Goal: Task Accomplishment & Management: Use online tool/utility

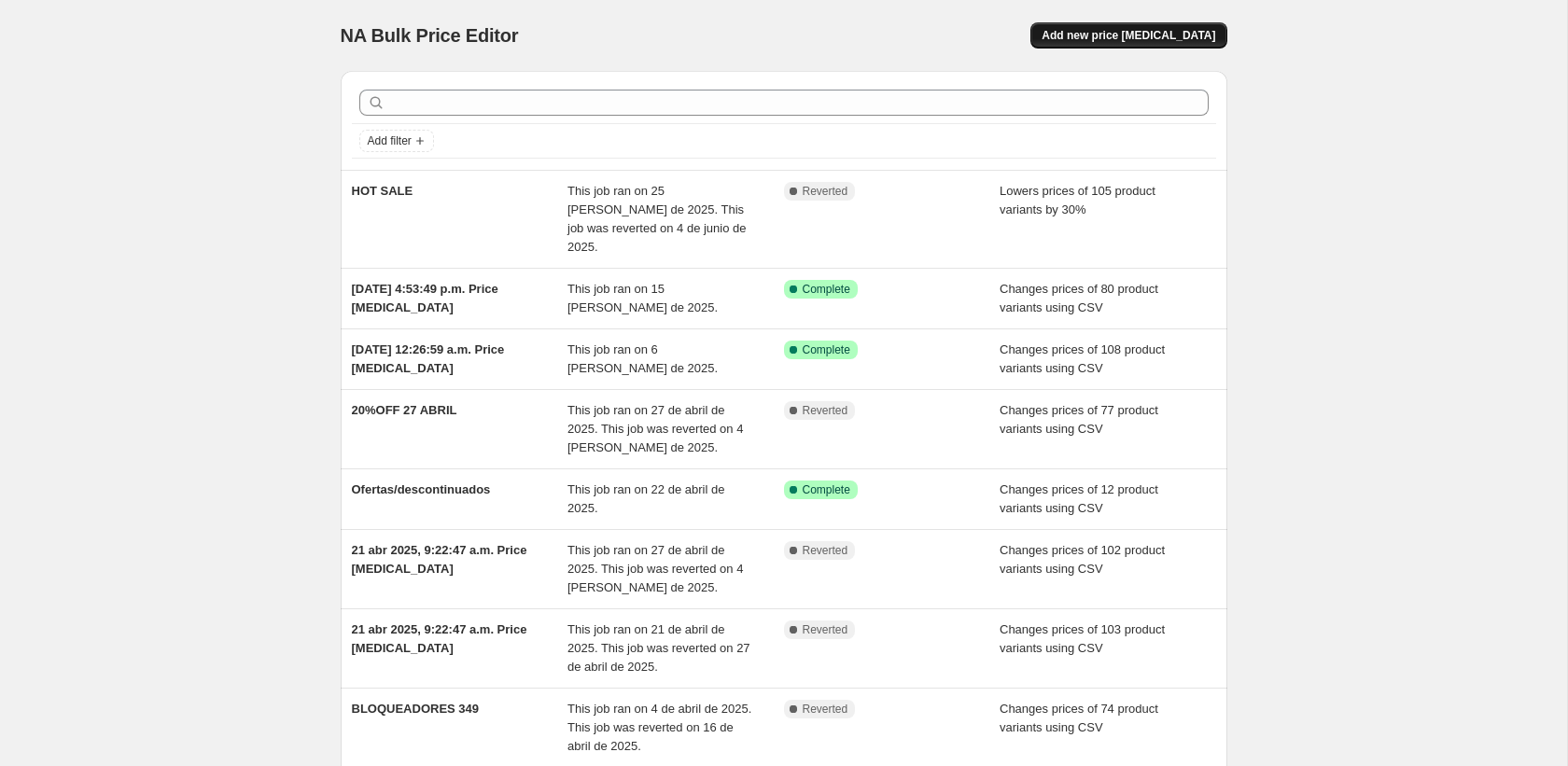
click at [1162, 28] on span "Add new price change job" at bounding box center [1128, 36] width 174 height 15
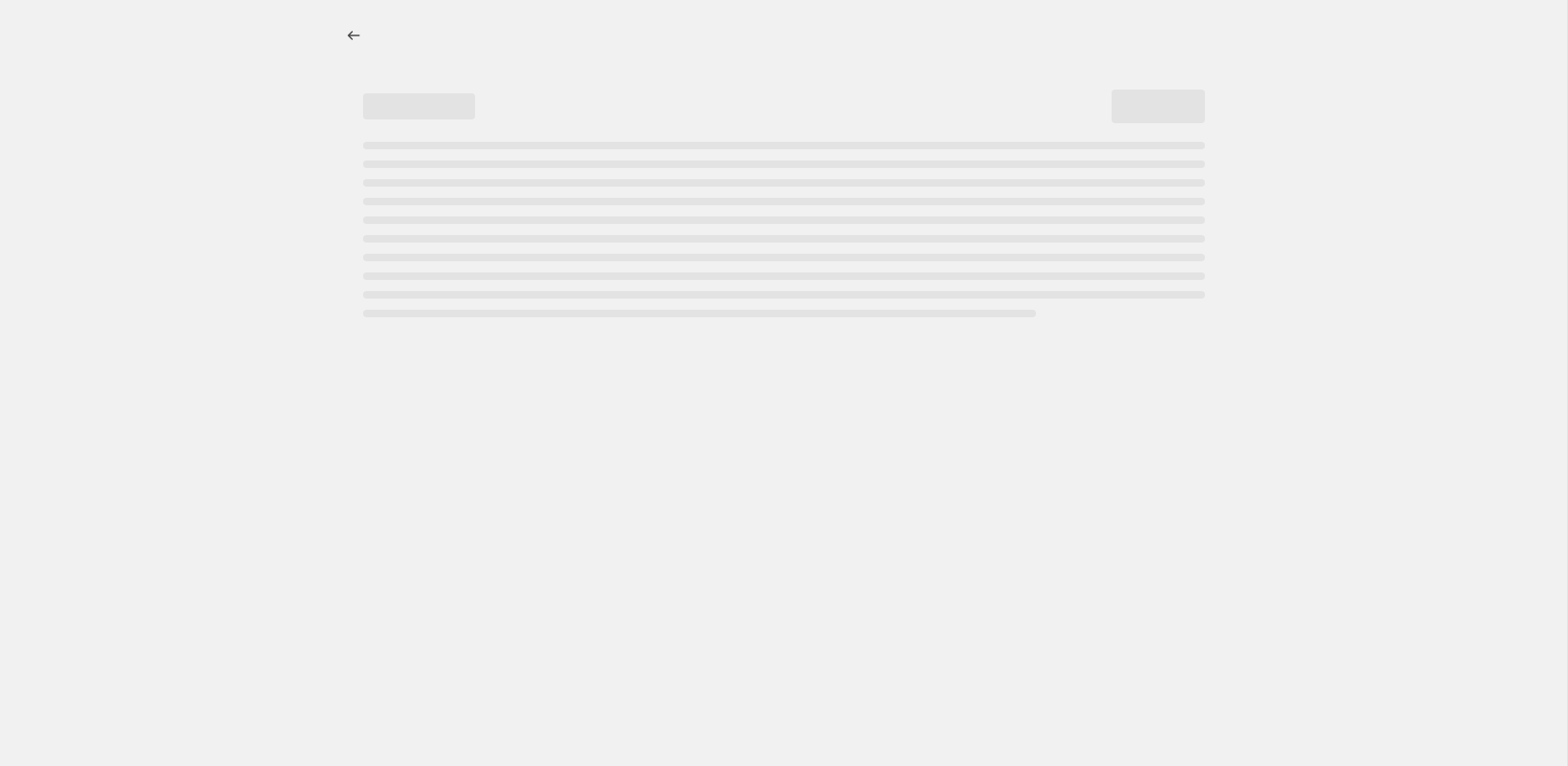
select select "percentage"
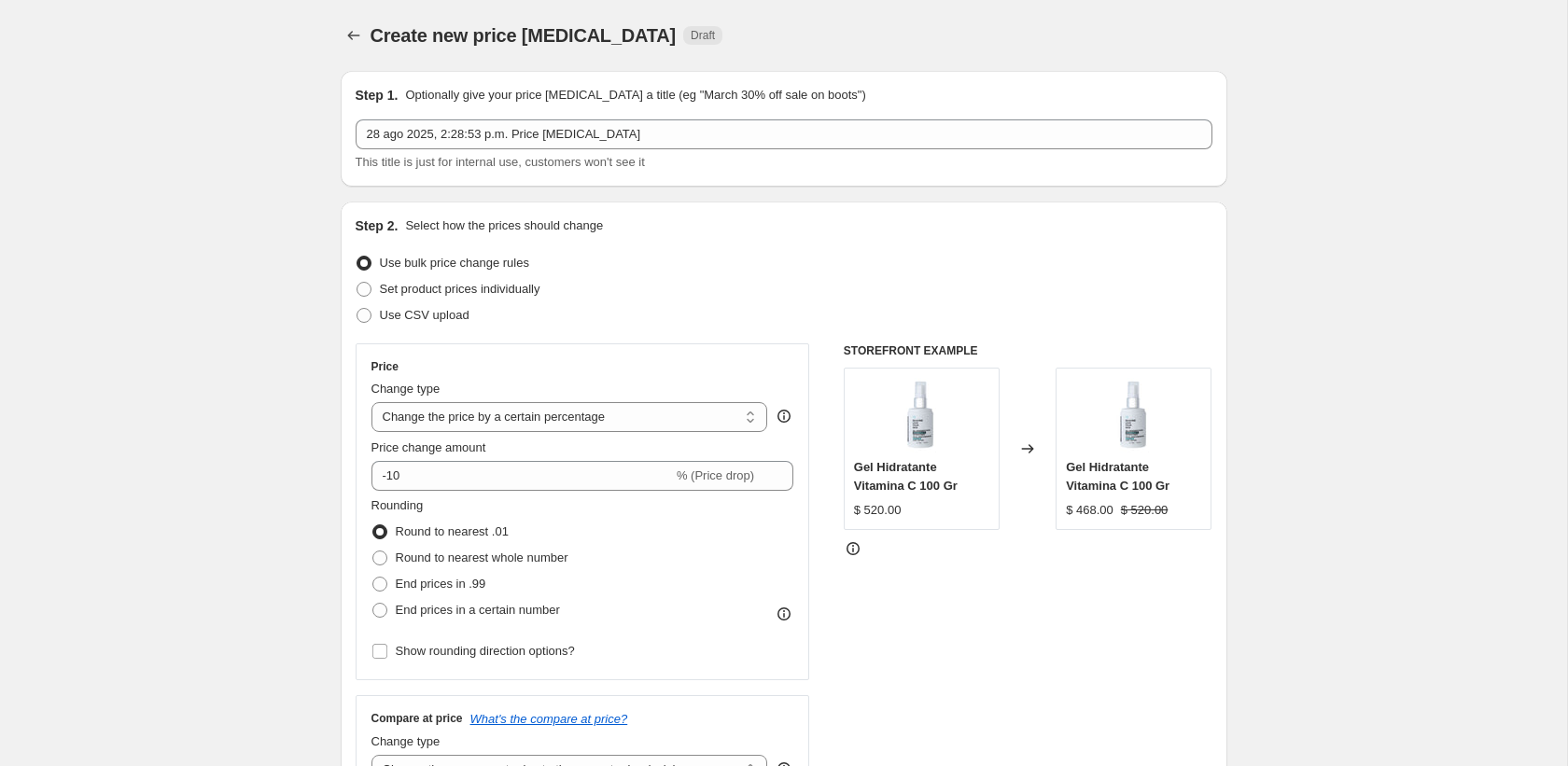
scroll to position [17, 0]
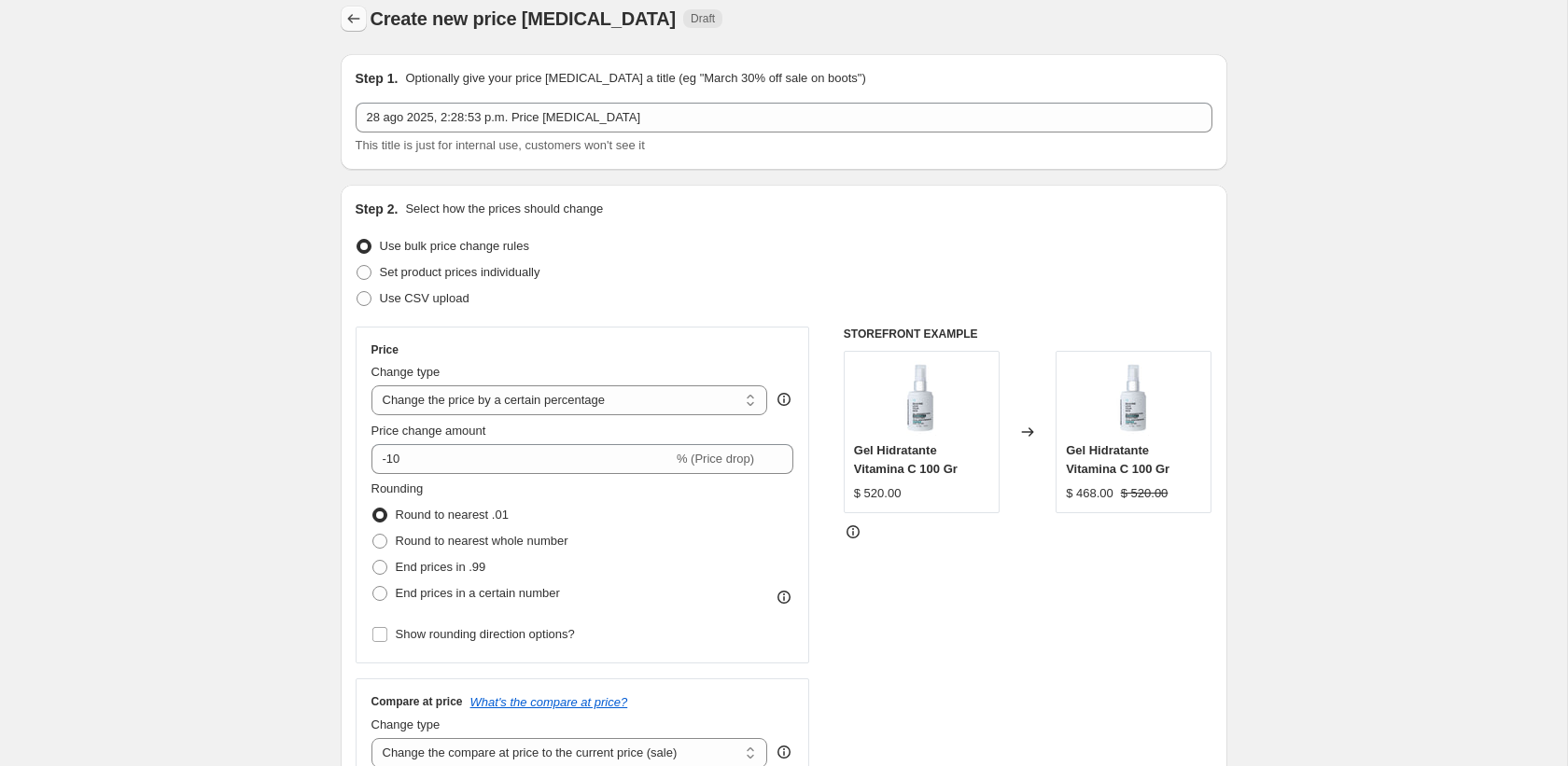
click at [356, 19] on icon "Price change jobs" at bounding box center [353, 19] width 19 height 19
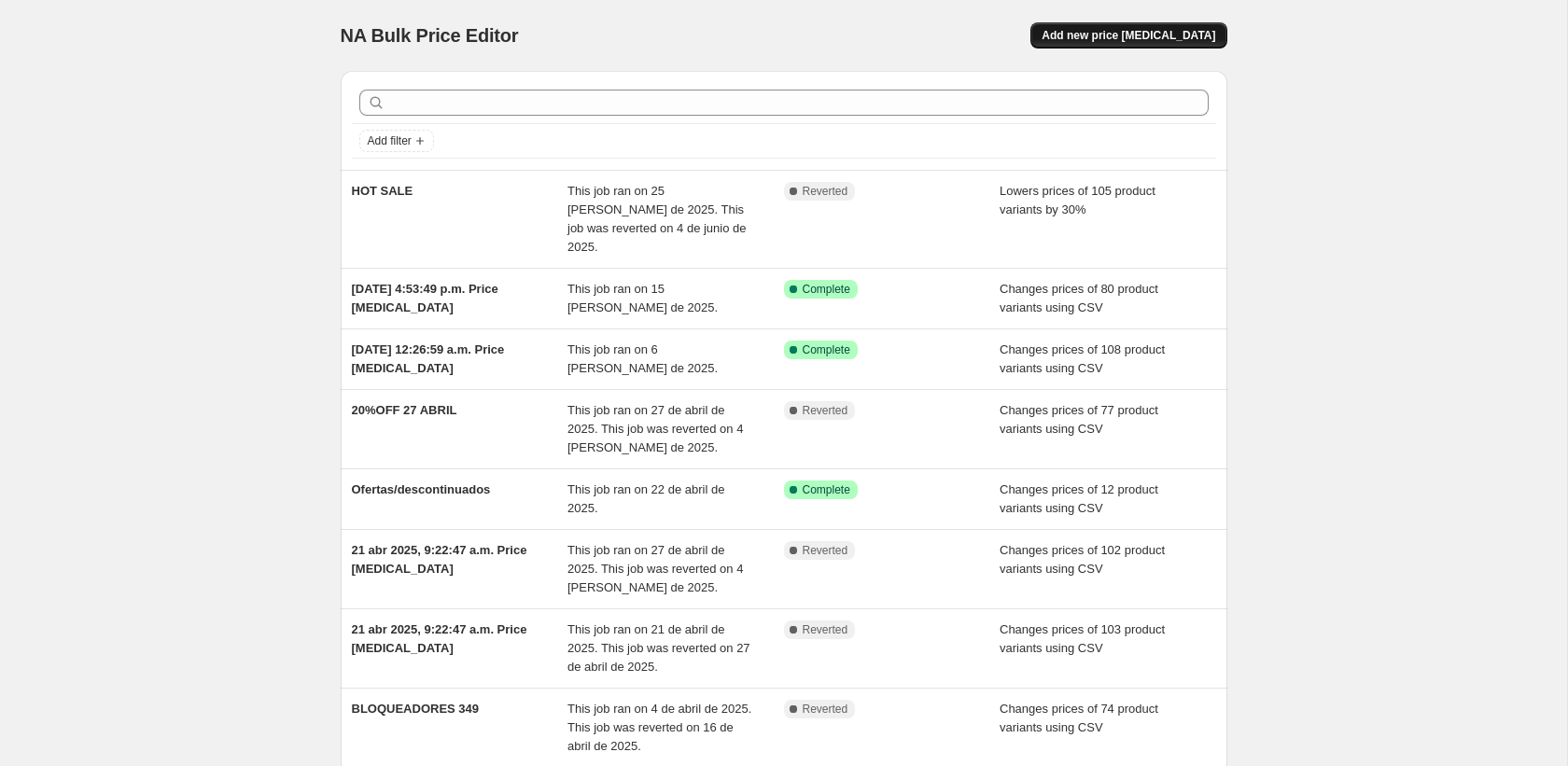
click at [1166, 41] on span "Add new price change job" at bounding box center [1128, 36] width 174 height 15
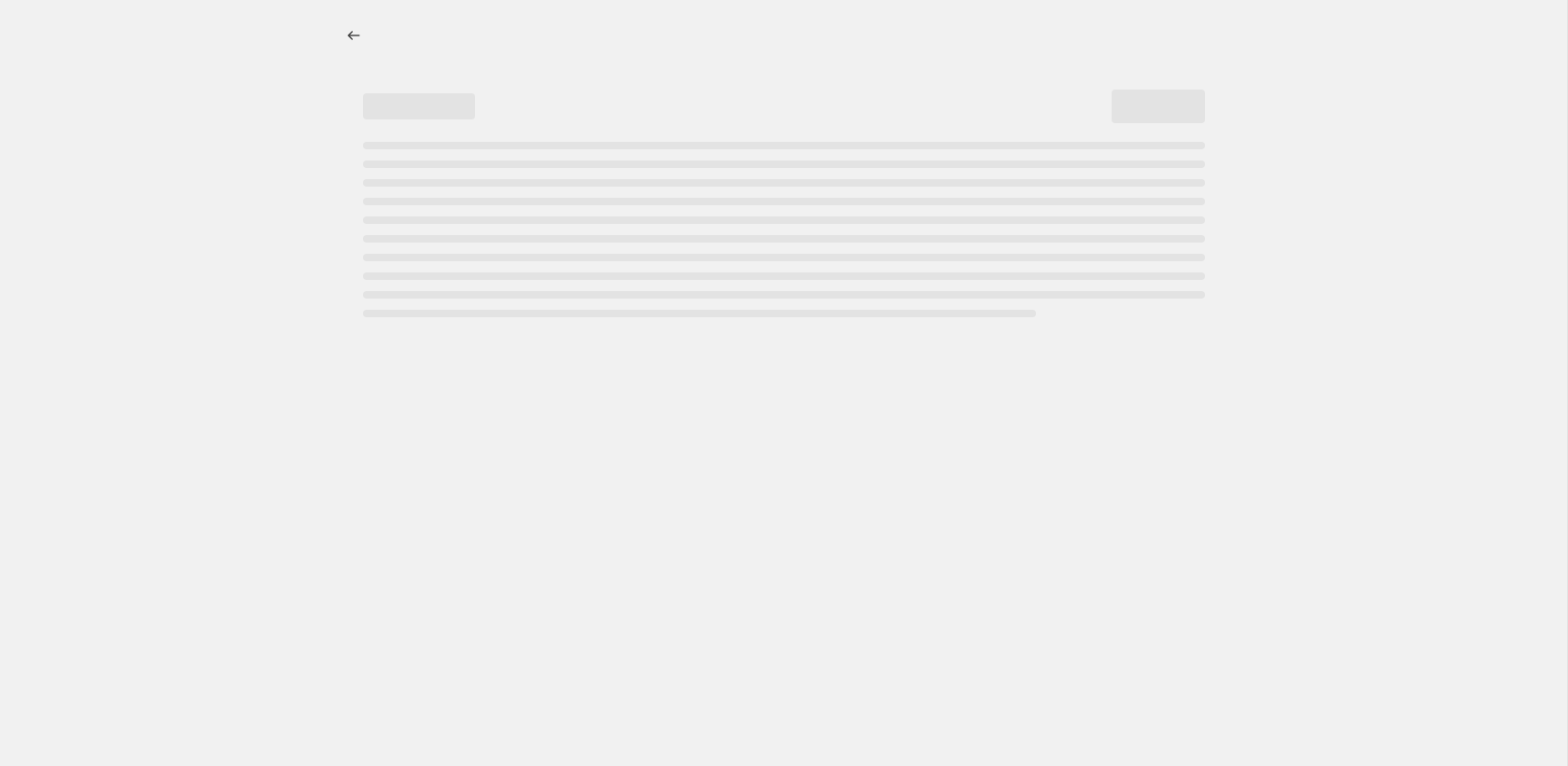
select select "percentage"
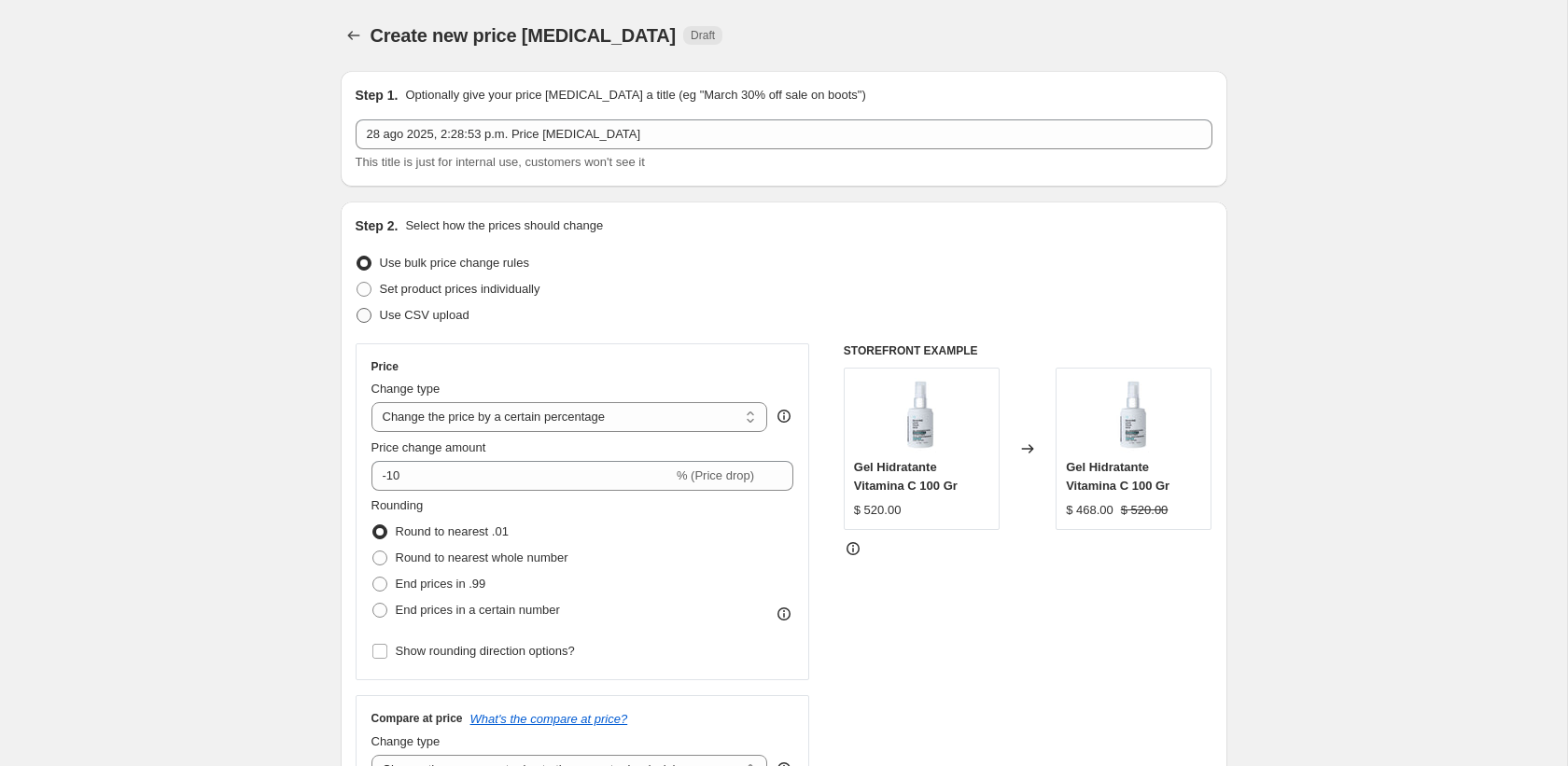
click at [421, 320] on span "Use CSV upload" at bounding box center [424, 315] width 89 height 14
click at [357, 309] on input "Use CSV upload" at bounding box center [356, 308] width 1 height 1
radio input "true"
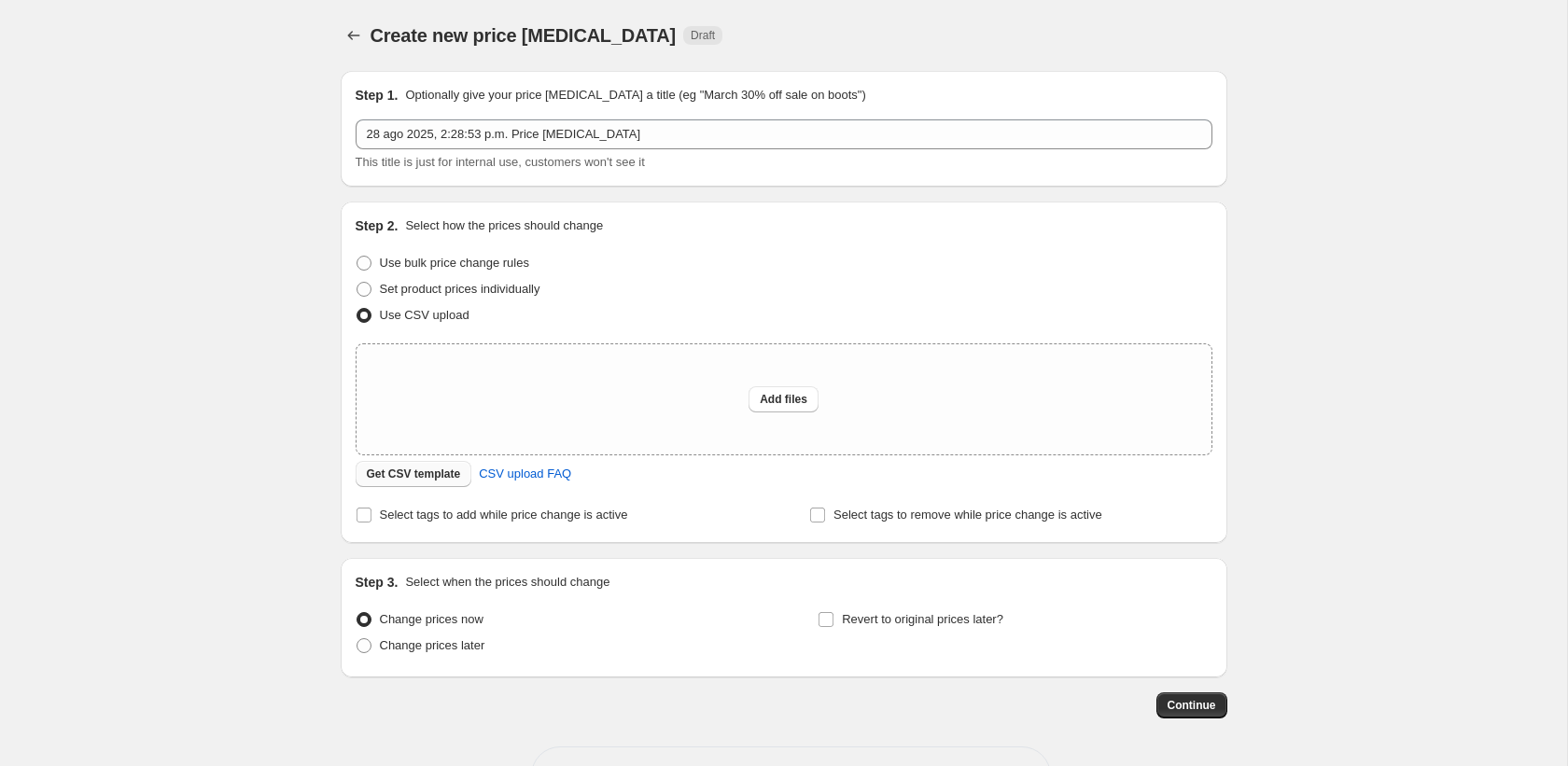
click at [444, 470] on span "Get CSV template" at bounding box center [414, 475] width 94 height 15
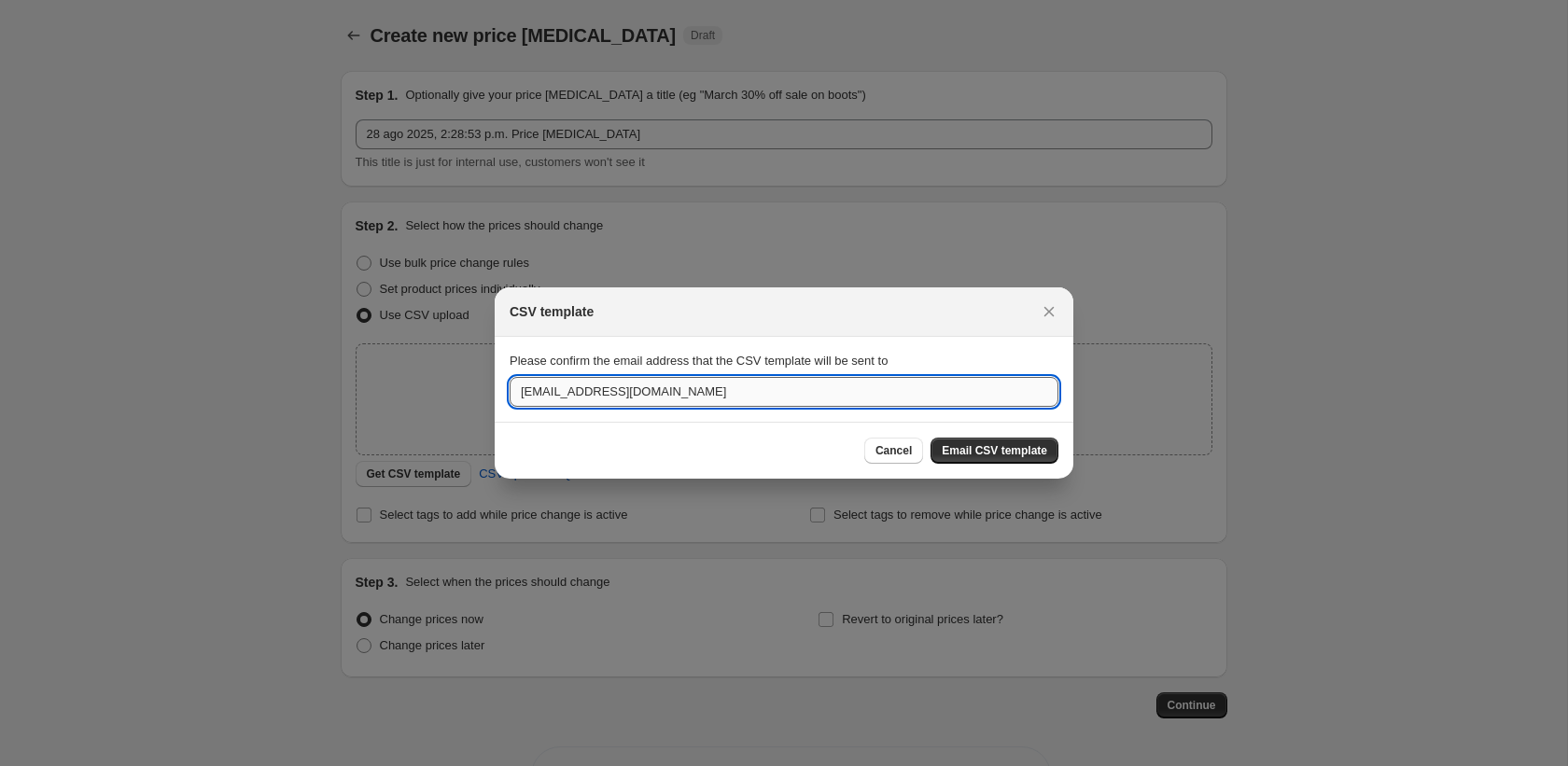
click at [534, 394] on input "ayuda@seasonsmexico.com" at bounding box center [784, 392] width 549 height 30
type input "dgonzalez@seasonsmexico.com"
click at [1027, 453] on span "Email CSV template" at bounding box center [995, 451] width 105 height 15
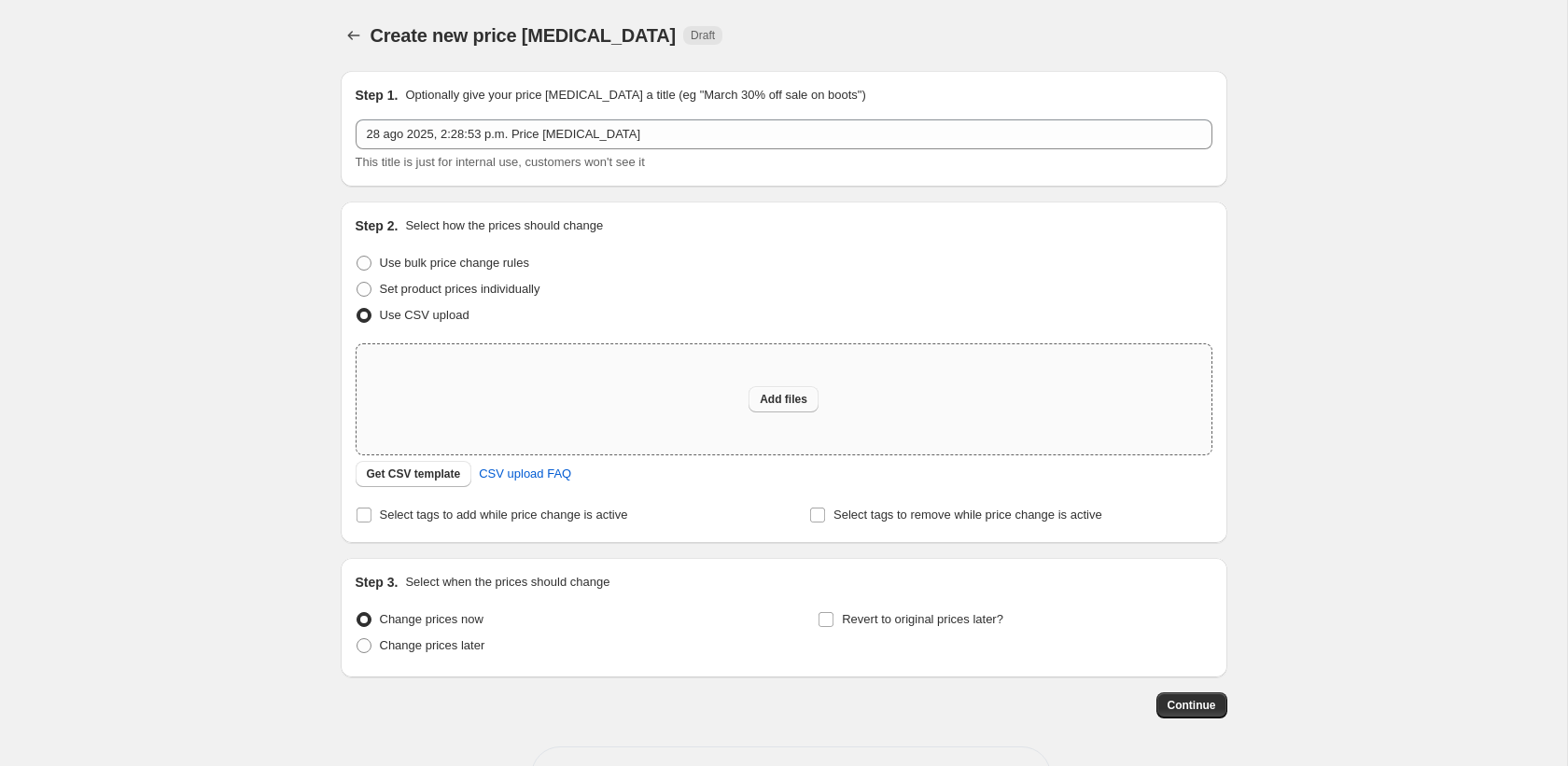
click at [778, 400] on span "Add files" at bounding box center [783, 399] width 48 height 15
type input "C:\fakepath\ofertas 28 08 25.csv"
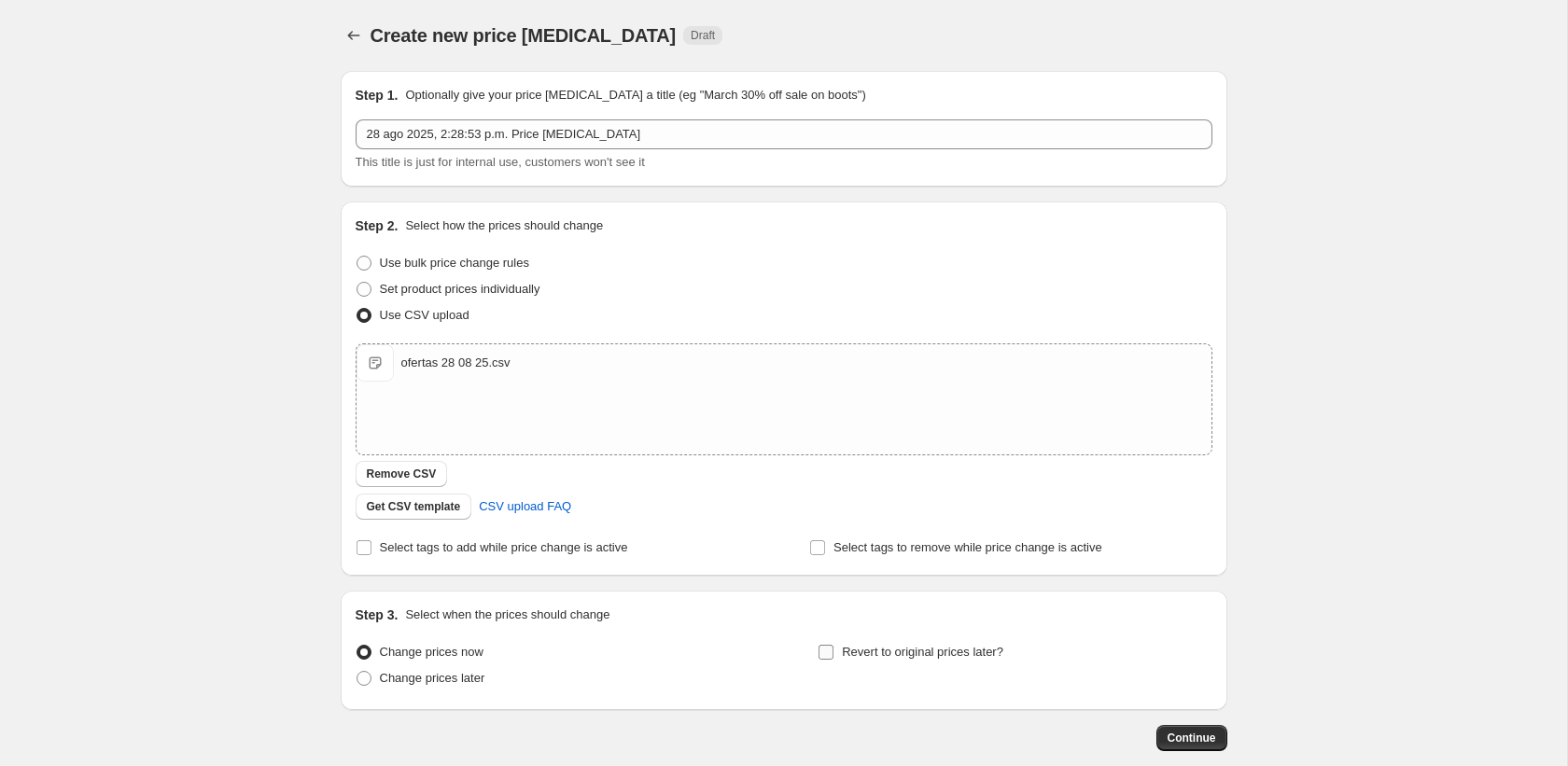
click at [888, 654] on span "Revert to original prices later?" at bounding box center [923, 651] width 162 height 14
click at [834, 654] on input "Revert to original prices later?" at bounding box center [826, 652] width 15 height 15
checkbox input "true"
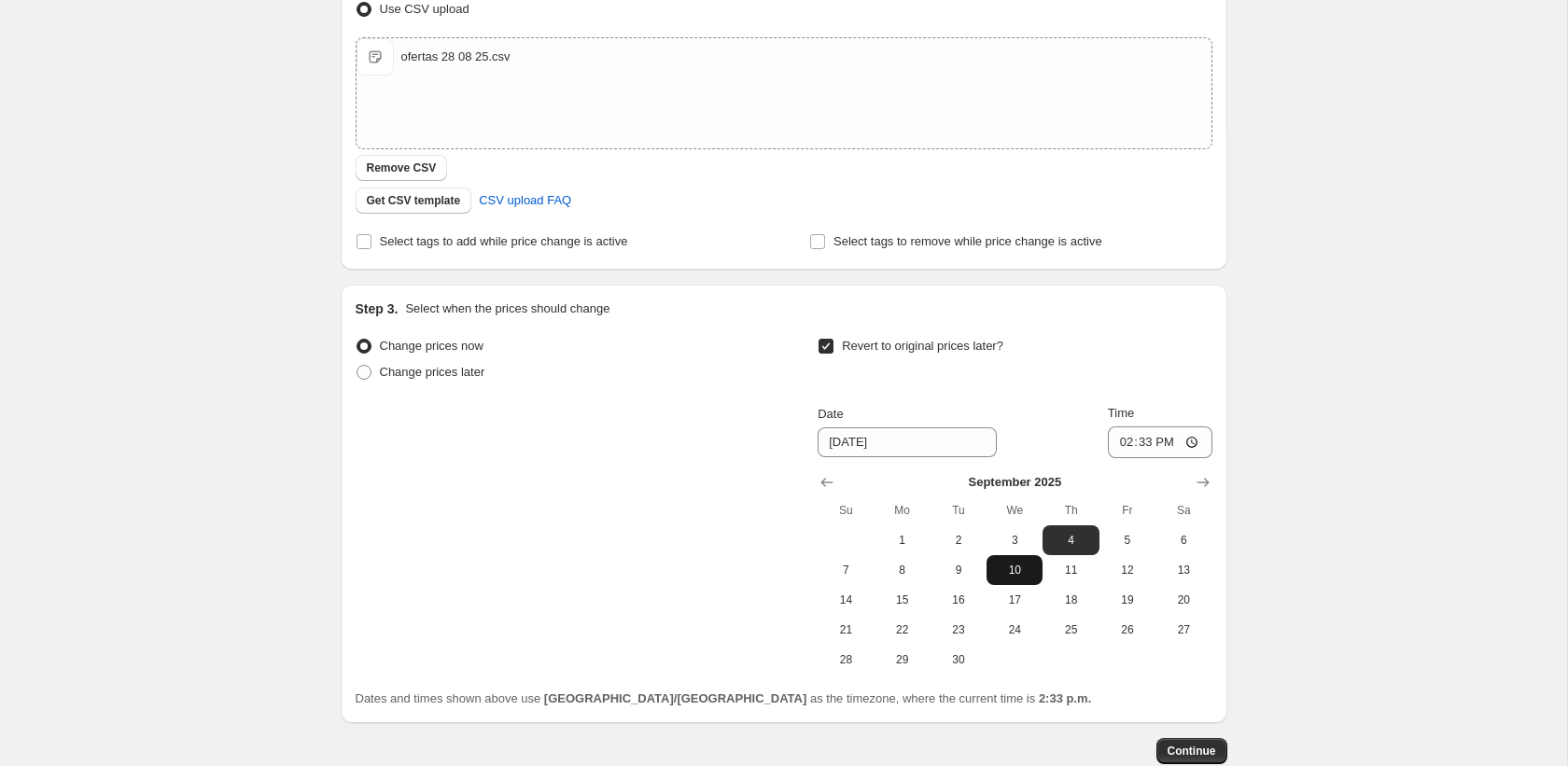
scroll to position [309, 0]
click at [899, 542] on span "1" at bounding box center [903, 538] width 41 height 15
type input "9/1/2025"
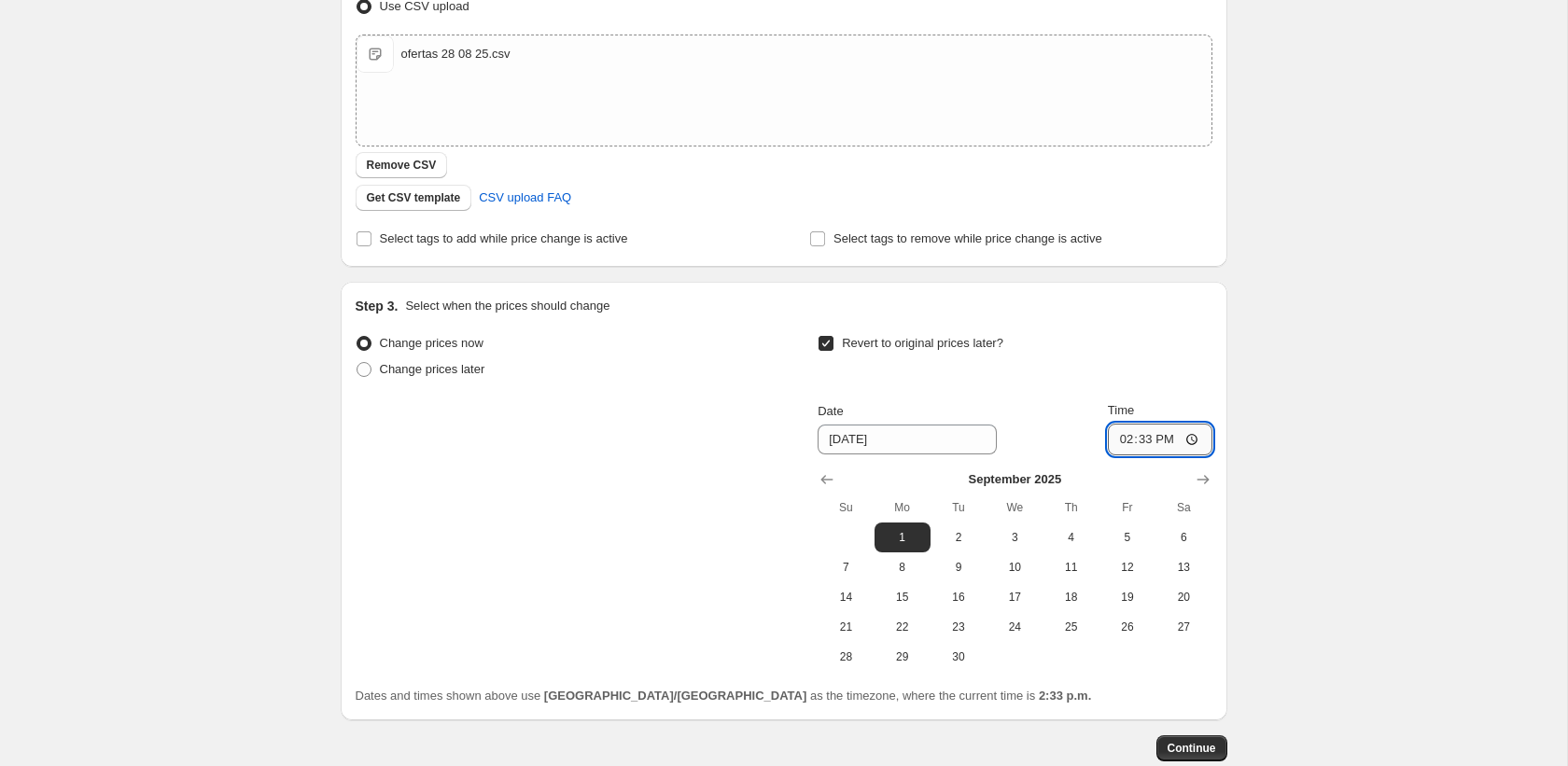
click at [1126, 446] on input "14:33" at bounding box center [1160, 440] width 104 height 32
click at [1196, 440] on input "14:33" at bounding box center [1160, 440] width 104 height 32
type input "00:00"
click at [1400, 456] on div "Create new price change job. This page is ready Create new price change job Dra…" at bounding box center [783, 283] width 1567 height 1184
click at [1206, 748] on span "Continue" at bounding box center [1192, 749] width 49 height 15
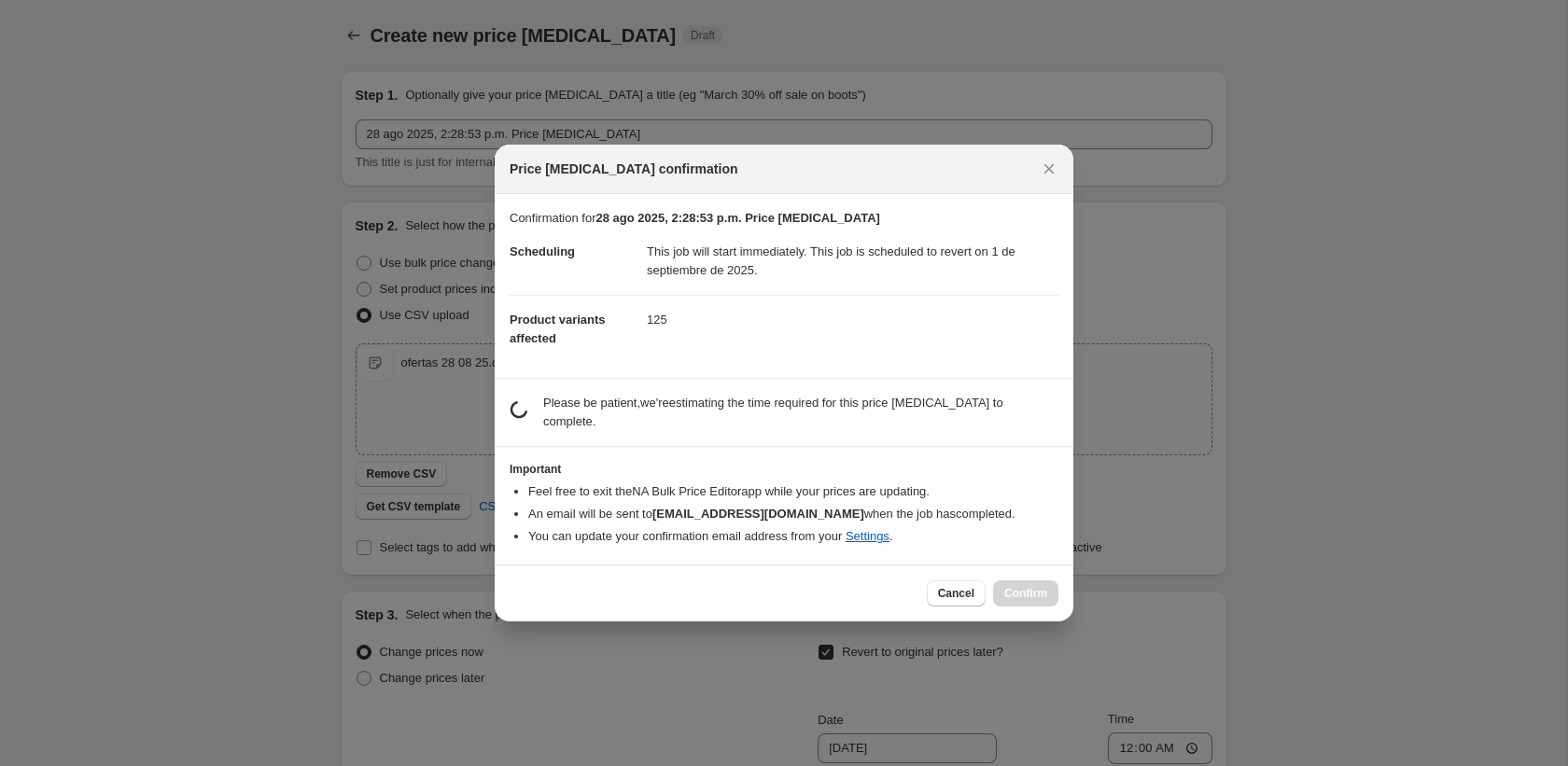
scroll to position [0, 0]
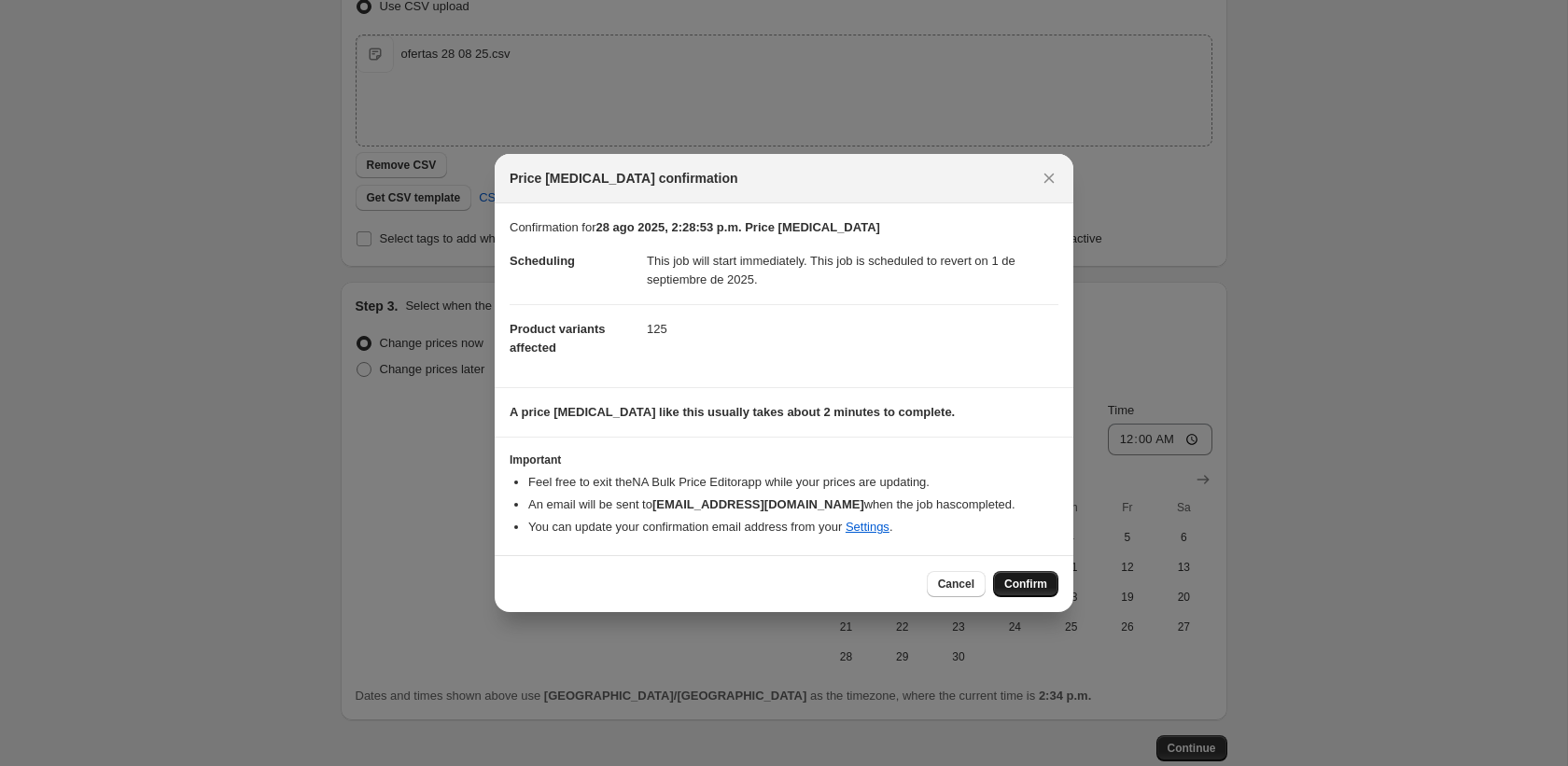
click at [1038, 582] on span "Confirm" at bounding box center [1027, 585] width 43 height 15
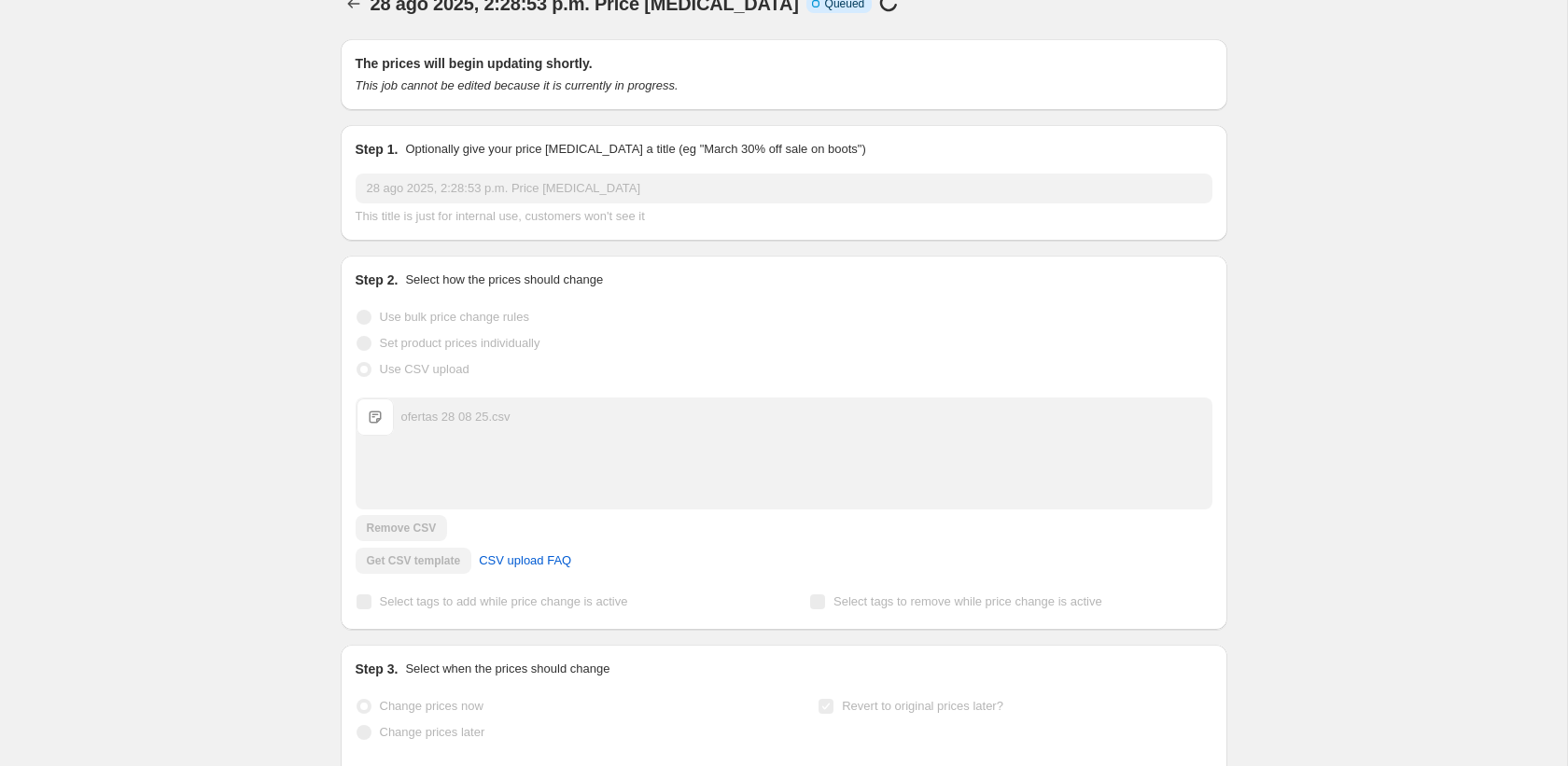
scroll to position [37, 0]
